Goal: Navigation & Orientation: Find specific page/section

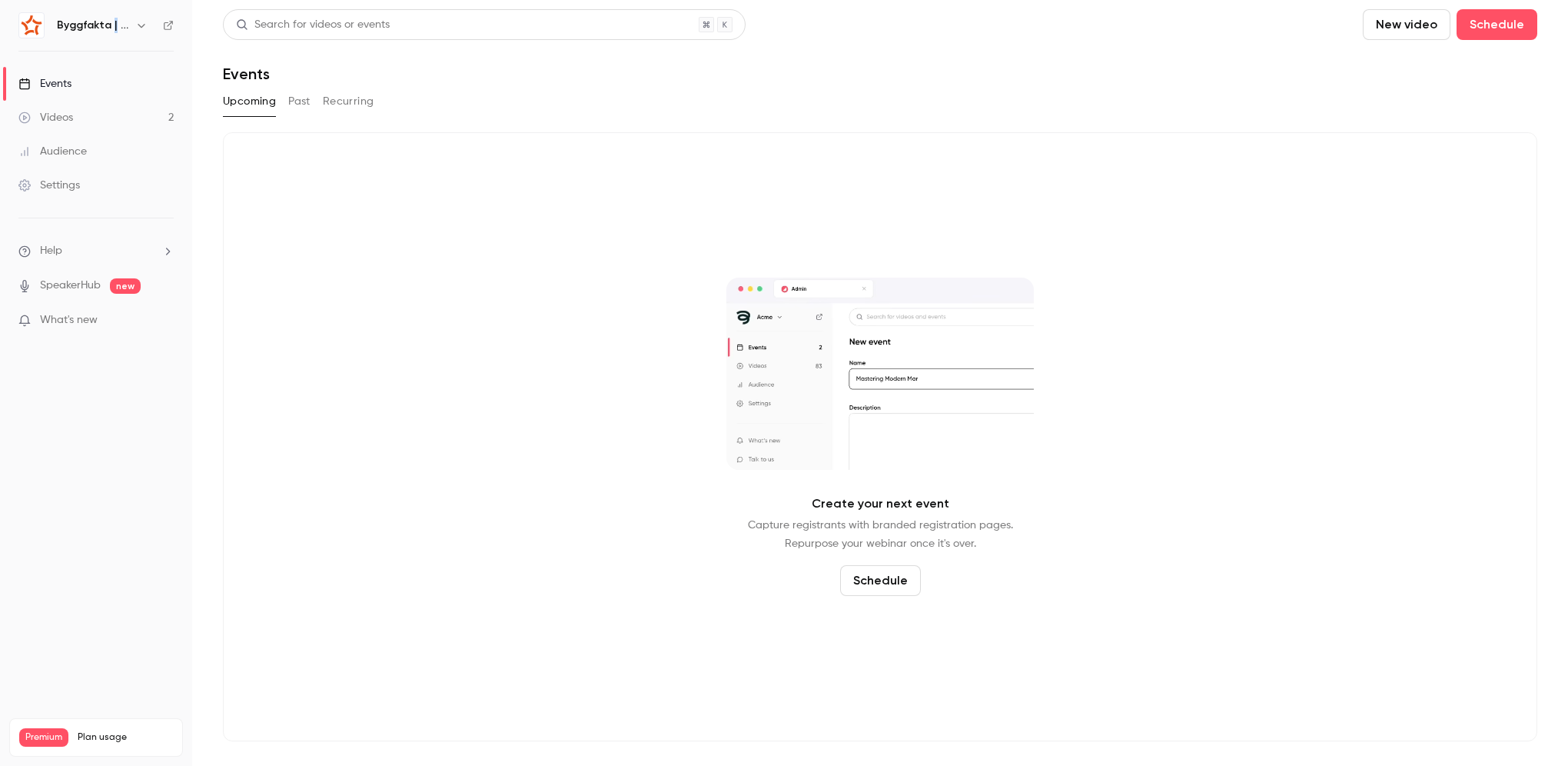
click at [110, 22] on h6 "Byggfakta | Powered by Hubexo" at bounding box center [93, 25] width 72 height 16
drag, startPoint x: 110, startPoint y: 22, endPoint x: 90, endPoint y: 26, distance: 20.4
click at [91, 26] on h6 "Byggfakta | Powered by Hubexo" at bounding box center [93, 25] width 72 height 16
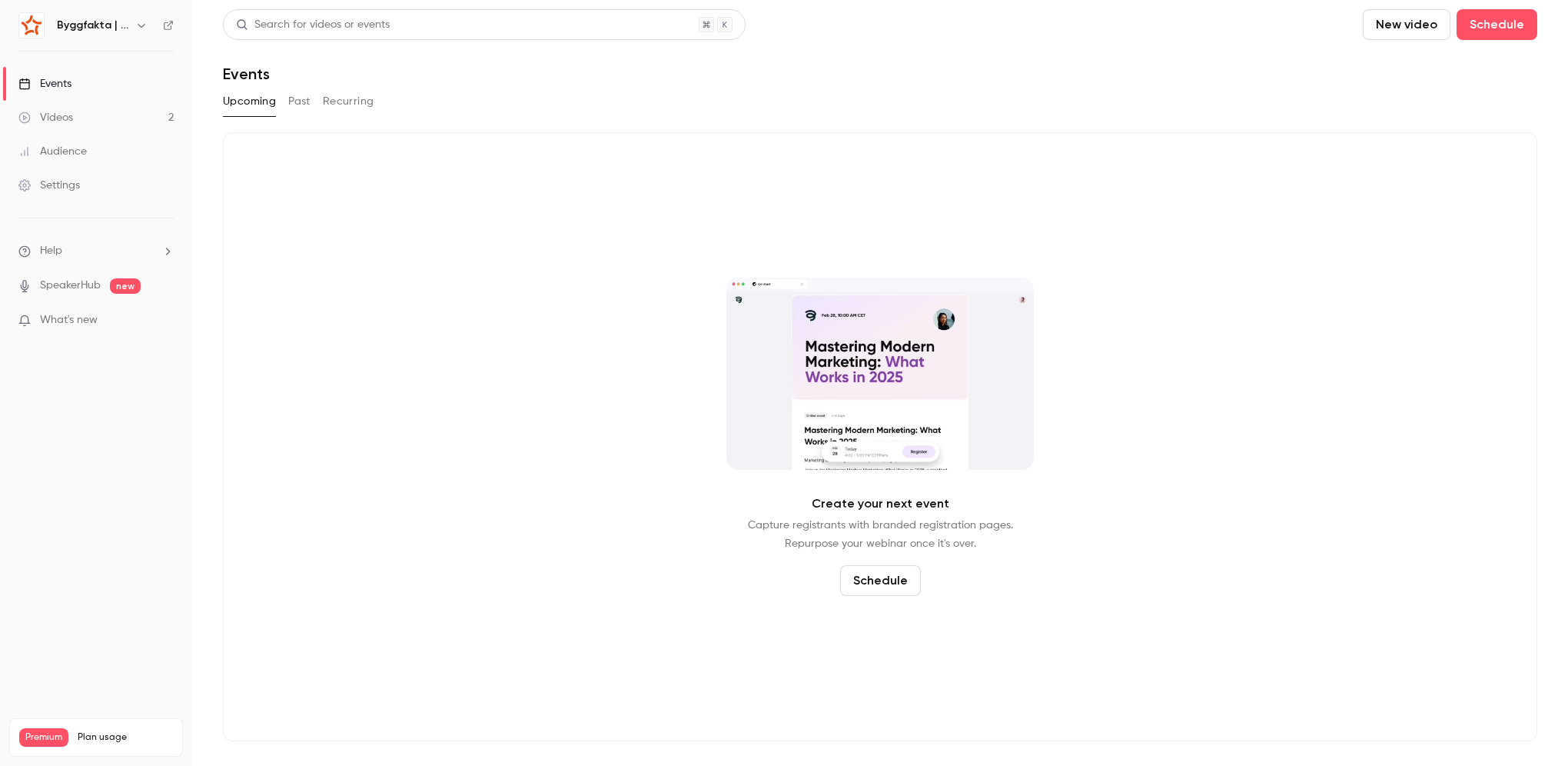
click at [139, 22] on icon "button" at bounding box center [141, 25] width 12 height 12
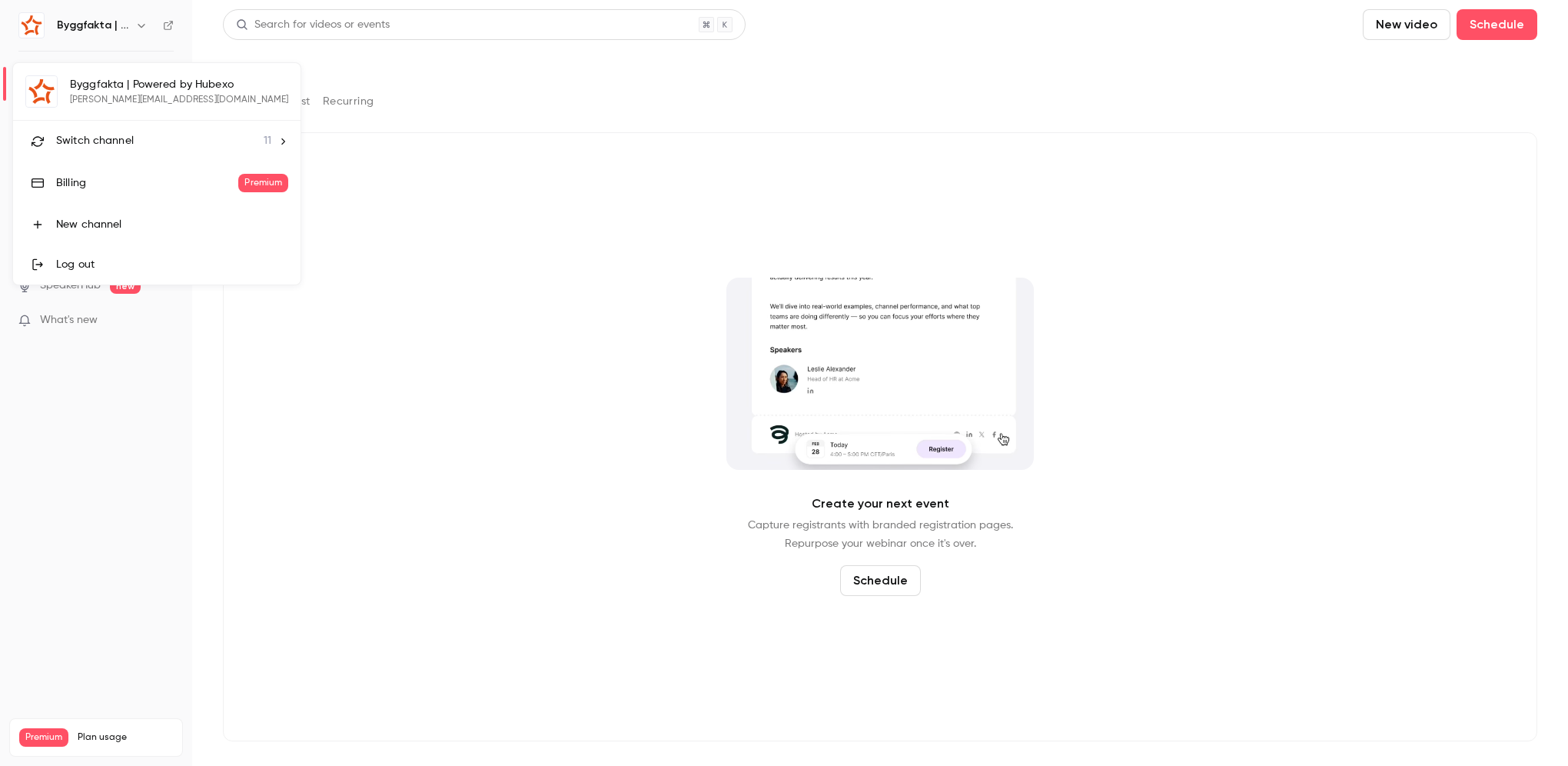
click at [151, 82] on div "Byggfakta | Powered by [PERSON_NAME] [PERSON_NAME][EMAIL_ADDRESS][DOMAIN_NAME] …" at bounding box center [157, 173] width 287 height 222
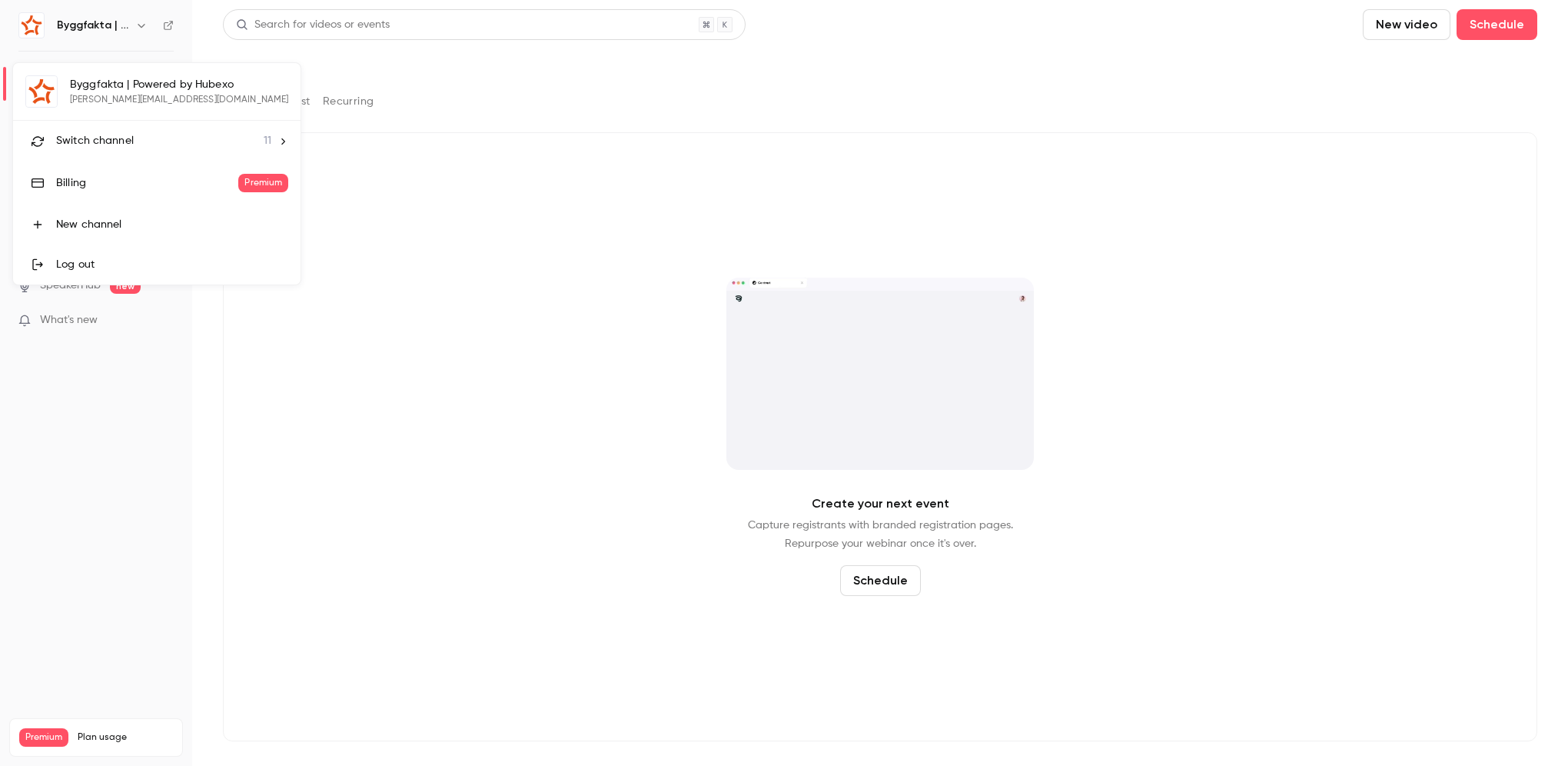
click at [157, 130] on li "Switch channel 11" at bounding box center [157, 140] width 287 height 41
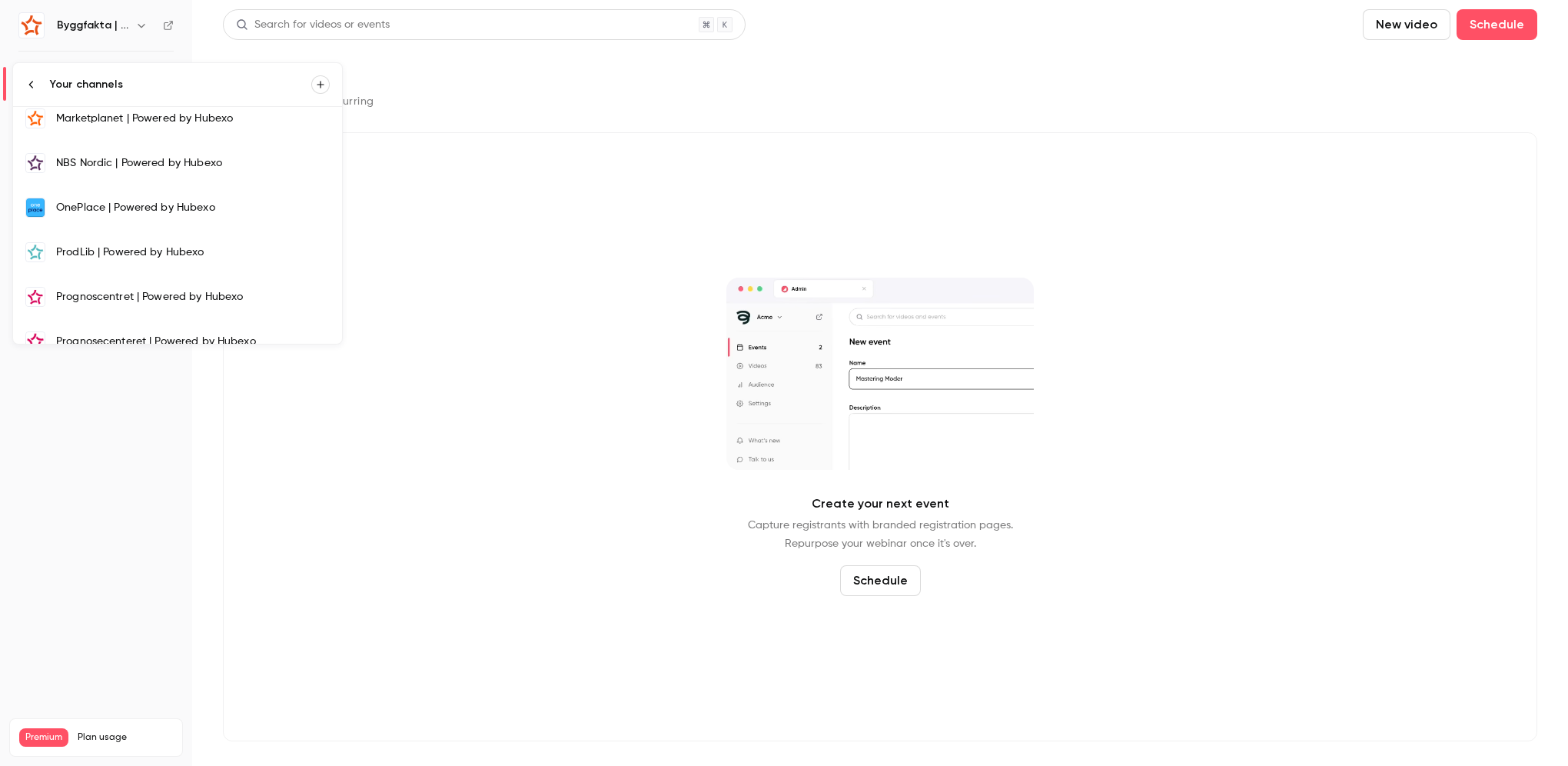
scroll to position [247, 0]
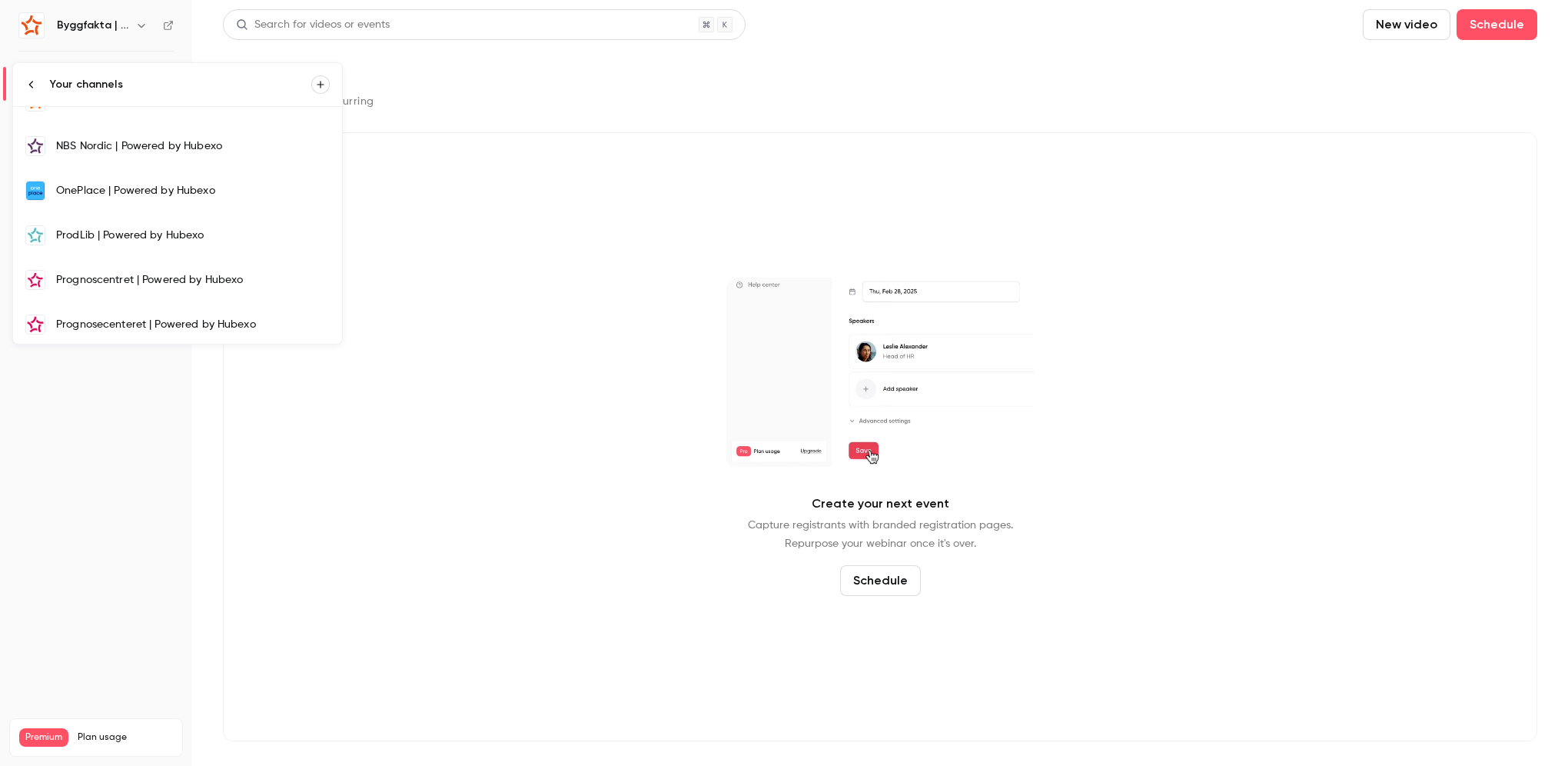
click at [138, 272] on div "Prognoscentret | Powered by Hubexo" at bounding box center [193, 280] width 274 height 16
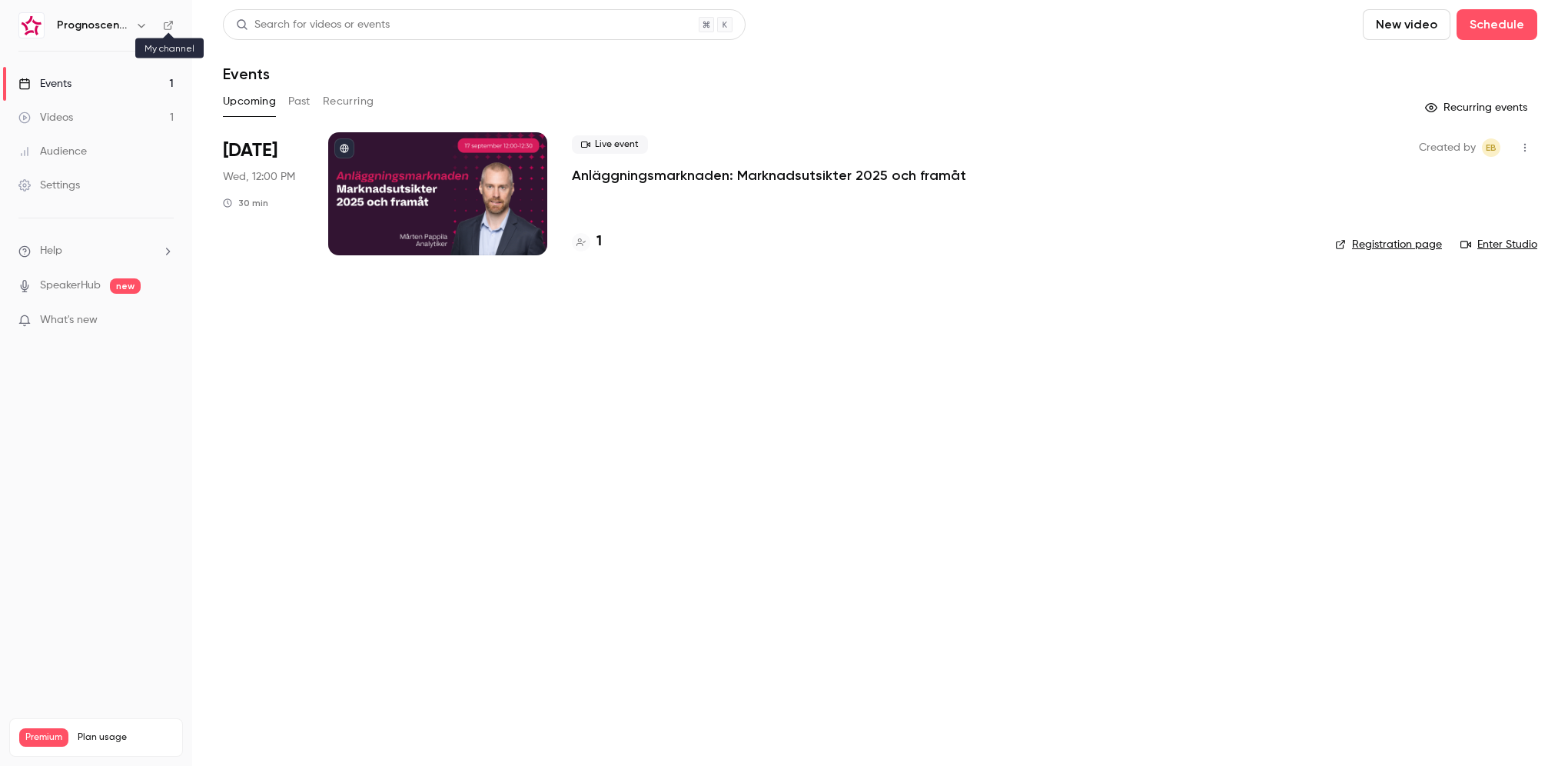
click at [168, 27] on icon at bounding box center [168, 25] width 11 height 11
click at [145, 26] on icon "button" at bounding box center [141, 25] width 12 height 12
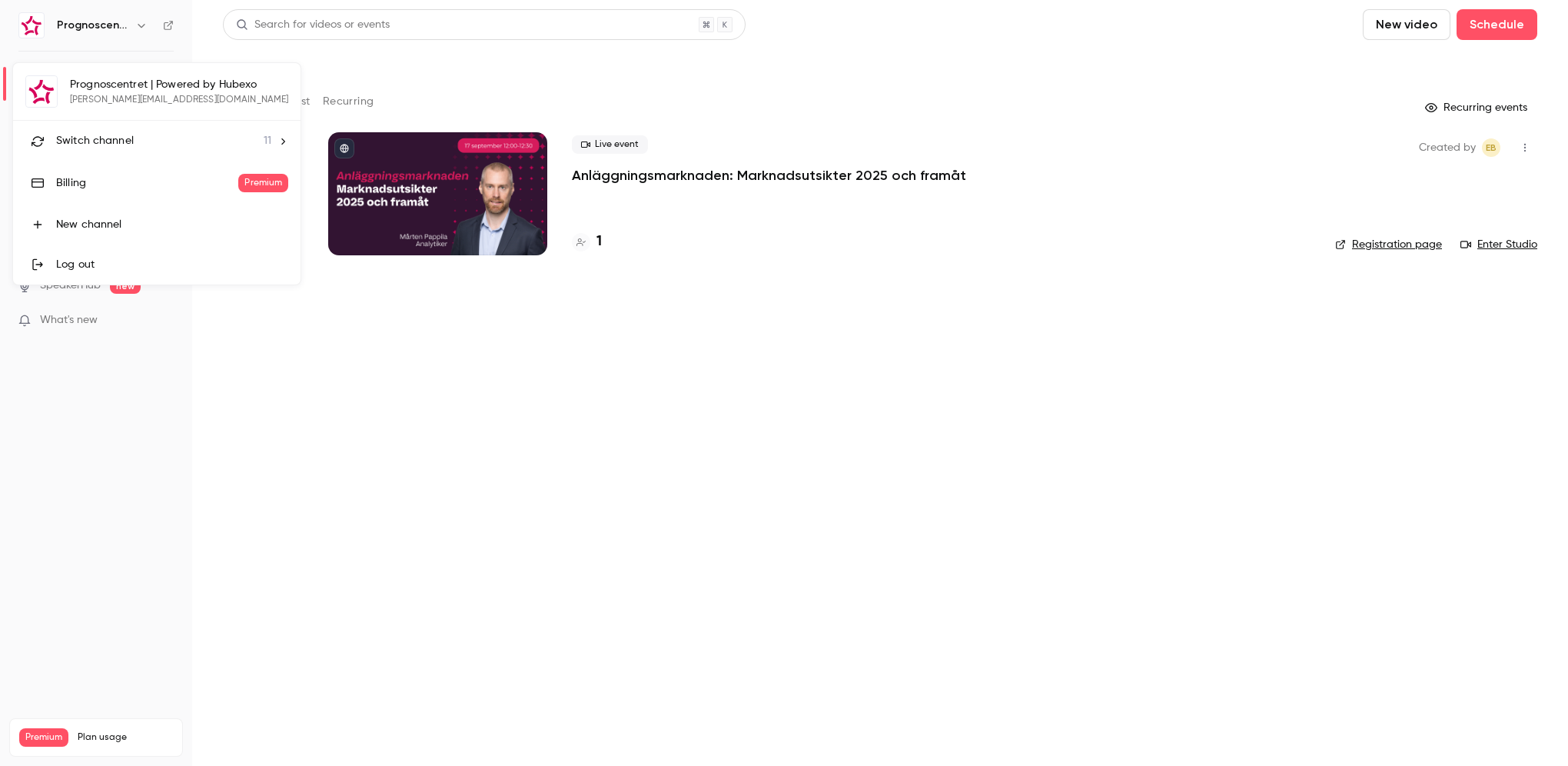
click at [139, 139] on div "Switch channel 11" at bounding box center [163, 140] width 215 height 16
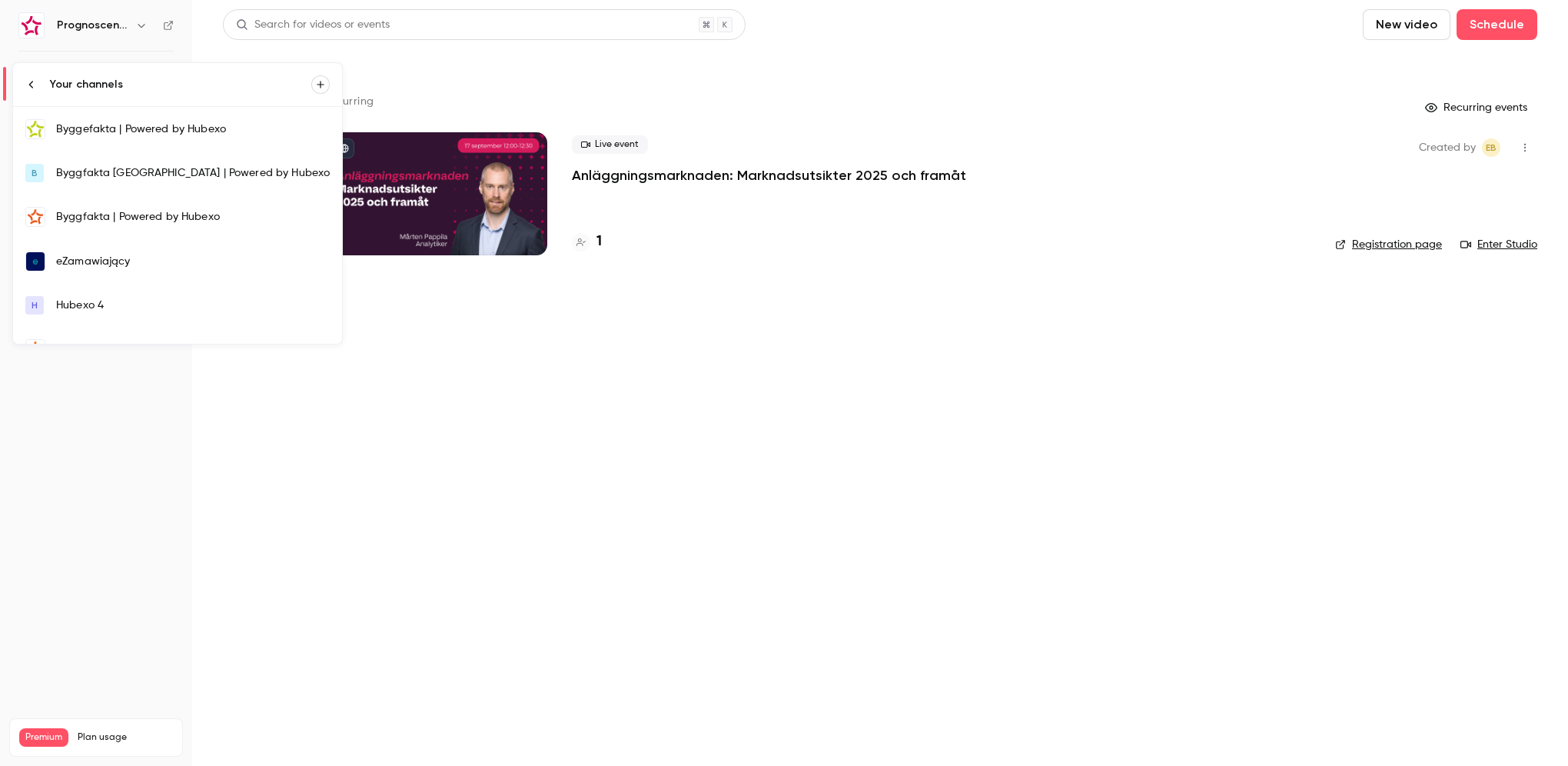
click at [144, 222] on div "Byggfakta | Powered by Hubexo" at bounding box center [193, 217] width 274 height 16
